Goal: Check status: Check status

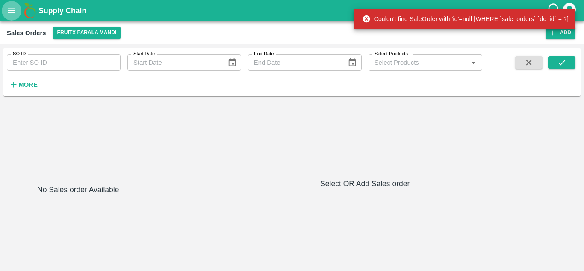
click at [9, 15] on icon "open drawer" at bounding box center [11, 10] width 9 height 9
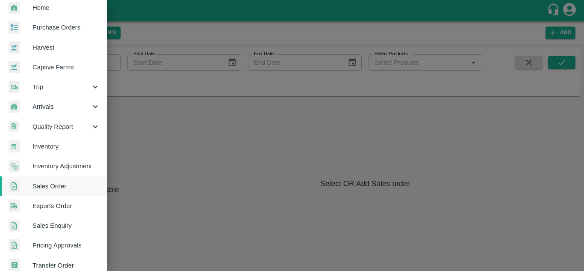
scroll to position [28, 0]
click at [68, 110] on span "Arrivals" at bounding box center [61, 105] width 58 height 9
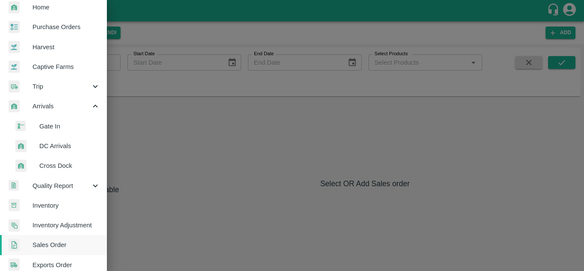
click at [50, 129] on span "Gate In" at bounding box center [69, 125] width 61 height 9
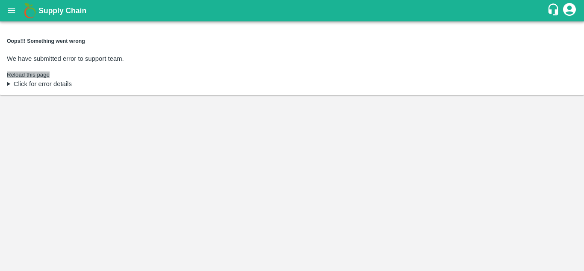
click at [27, 71] on button "Reload this page" at bounding box center [28, 74] width 43 height 6
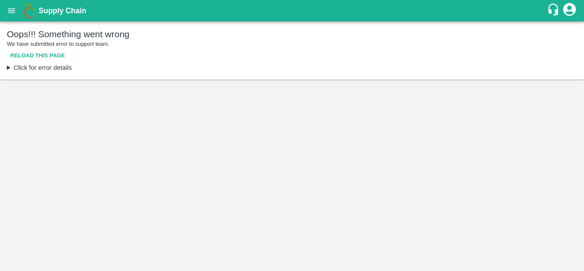
click at [7, 9] on icon "open drawer" at bounding box center [11, 10] width 9 height 9
click at [15, 12] on icon "open drawer" at bounding box center [11, 10] width 9 height 9
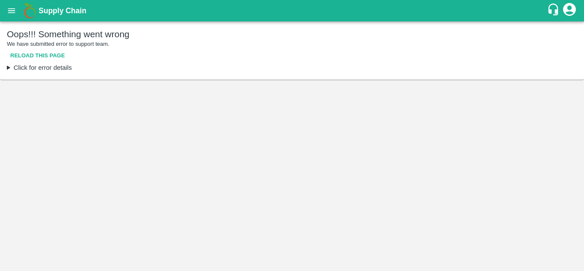
scroll to position [216, 0]
click at [14, 3] on button "open drawer" at bounding box center [12, 11] width 20 height 20
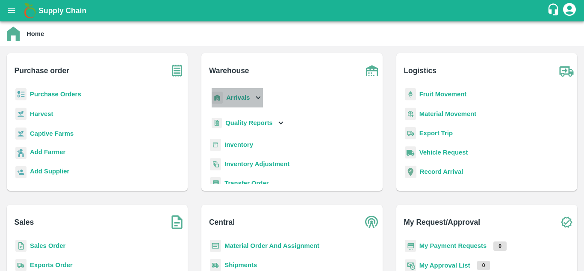
click at [243, 96] on b "Arrivals" at bounding box center [238, 97] width 24 height 7
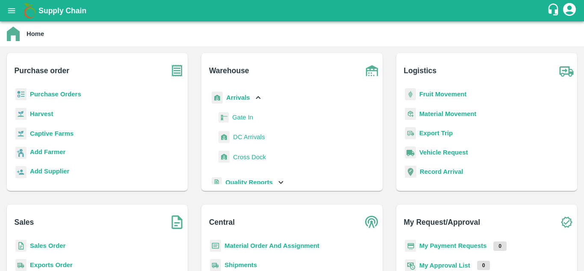
click at [243, 120] on span "Gate In" at bounding box center [242, 116] width 21 height 9
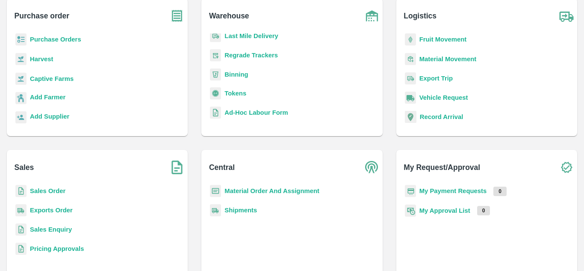
scroll to position [78, 0]
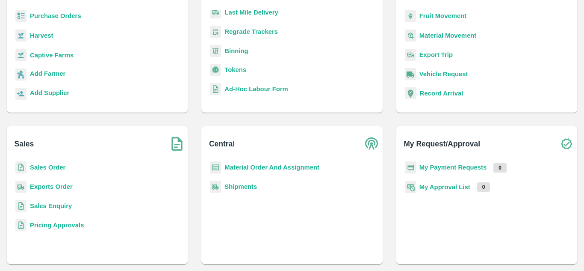
click at [48, 168] on b "Sales Order" at bounding box center [47, 167] width 35 height 7
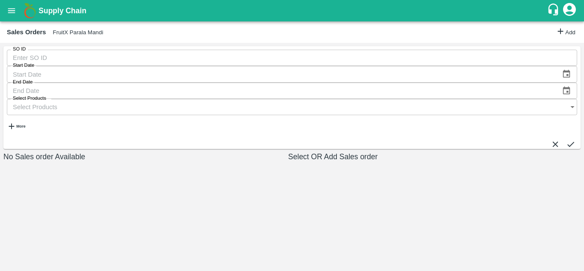
click at [57, 57] on input "SO ID" at bounding box center [292, 58] width 570 height 16
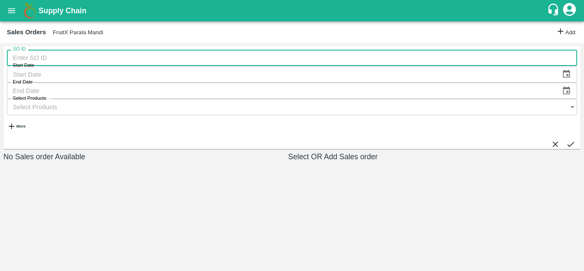
click at [79, 24] on div "Supply Chain Sales Orders FruitX Parala Mandi Add SO ID SO ID Start Date Start …" at bounding box center [292, 135] width 584 height 271
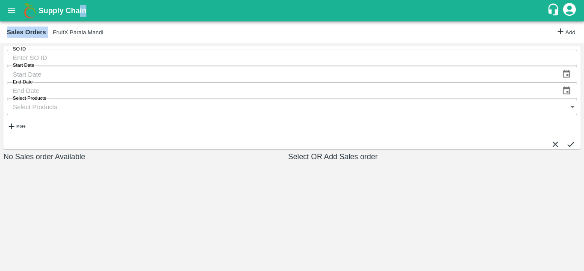
click at [82, 35] on button "FruitX Parala Mandi" at bounding box center [78, 32] width 50 height 6
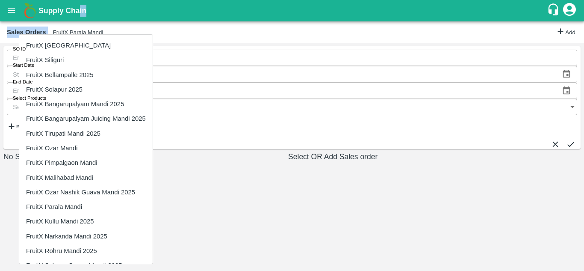
scroll to position [27, 0]
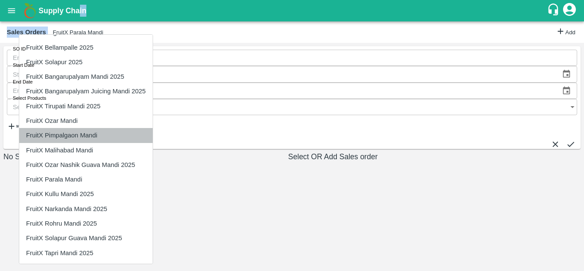
click at [68, 134] on li "FruitX Pimpalgaon Mandi" at bounding box center [85, 135] width 133 height 15
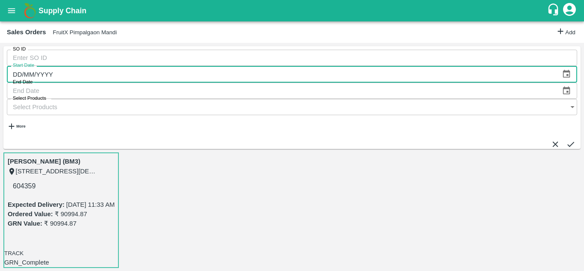
click at [168, 66] on input "DD/MM/YYYY" at bounding box center [283, 74] width 552 height 16
type input "[DATE]"
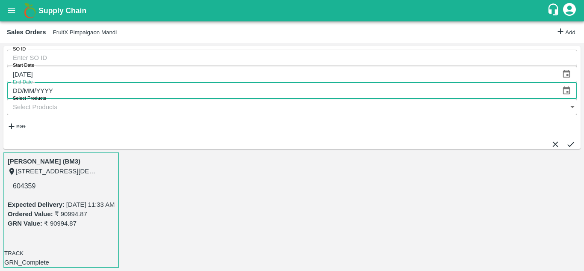
click at [273, 83] on input "DD/MM/YYYY" at bounding box center [283, 91] width 552 height 16
click at [566, 139] on button "submit" at bounding box center [570, 143] width 9 height 9
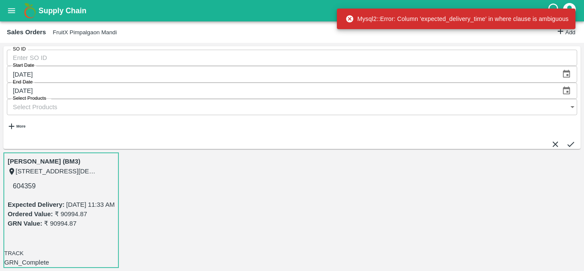
click at [391, 99] on input "Select Products" at bounding box center [284, 107] width 554 height 16
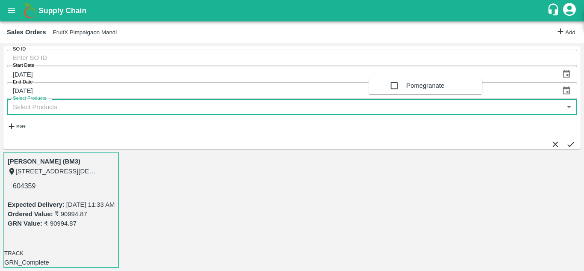
click at [386, 91] on input "checkbox" at bounding box center [394, 85] width 17 height 17
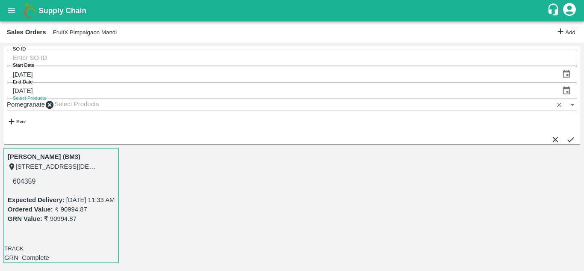
click at [569, 135] on button "submit" at bounding box center [570, 139] width 9 height 9
click at [266, 83] on input "[DATE]" at bounding box center [283, 91] width 552 height 16
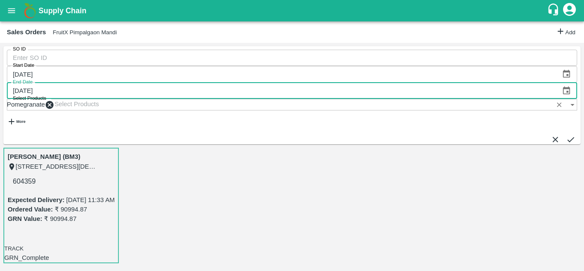
type input "[DATE]"
click at [566, 135] on button "submit" at bounding box center [570, 139] width 9 height 9
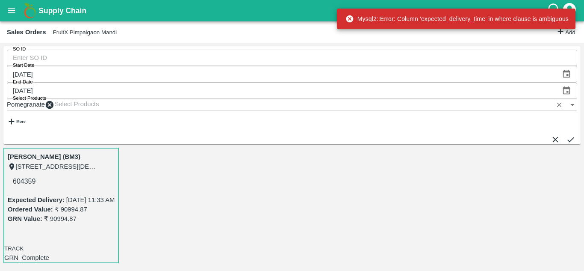
scroll to position [66, 0]
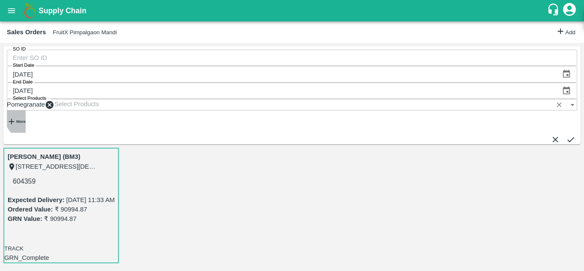
click at [26, 110] on button "More" at bounding box center [16, 121] width 19 height 22
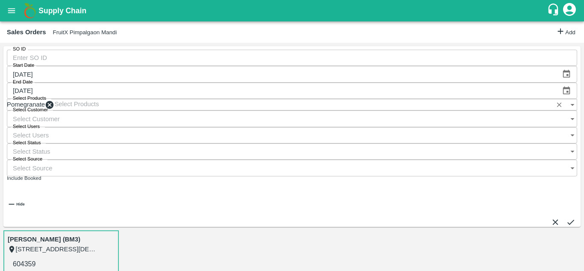
click at [320, 143] on input "Select Status" at bounding box center [284, 151] width 554 height 16
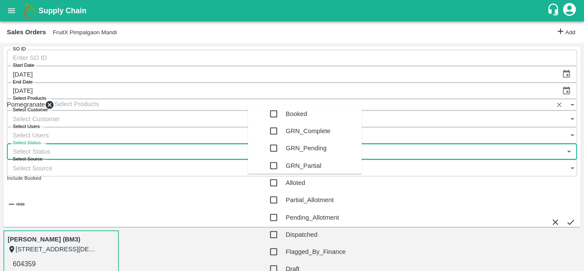
scroll to position [171, 0]
click at [265, 243] on input "checkbox" at bounding box center [273, 251] width 17 height 17
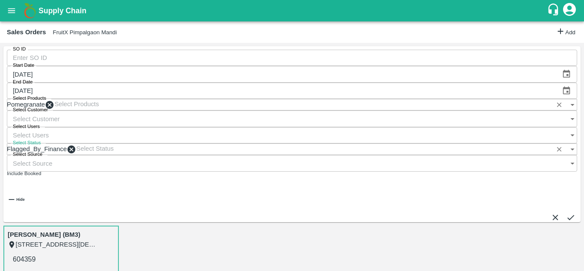
click at [567, 215] on icon "submit" at bounding box center [570, 217] width 7 height 5
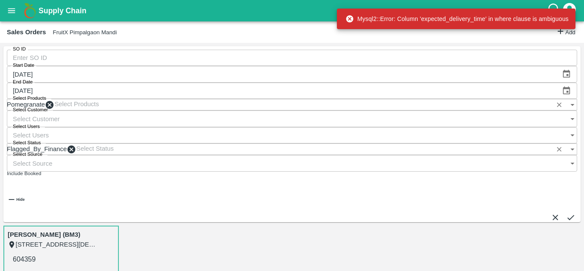
click at [67, 145] on span "Flagged_By_Finance" at bounding box center [37, 149] width 60 height 9
click at [76, 145] on icon at bounding box center [72, 149] width 8 height 8
